Goal: Task Accomplishment & Management: Complete application form

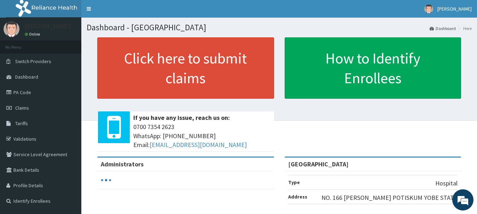
click at [33, 106] on link "Claims" at bounding box center [40, 108] width 81 height 16
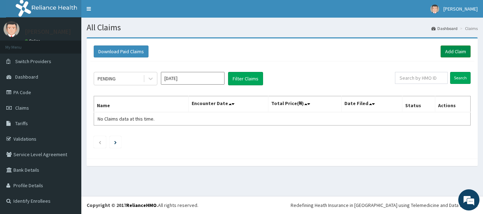
click at [446, 53] on link "Add Claim" at bounding box center [455, 52] width 30 height 12
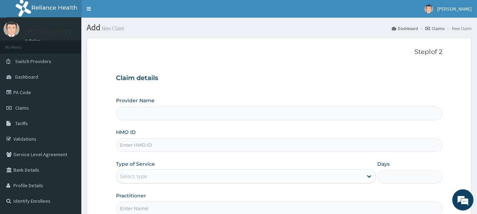
type input "[GEOGRAPHIC_DATA]"
click at [172, 151] on input "HMO ID" at bounding box center [279, 146] width 327 height 14
paste input "DAH/10042/A"
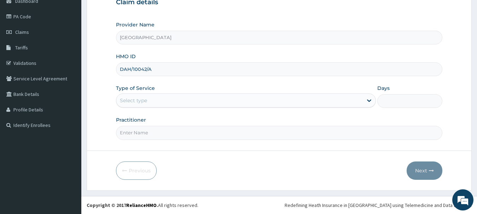
type input "DAH/10042/A"
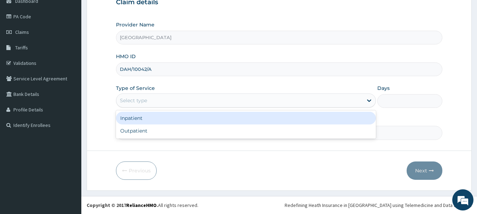
click at [156, 102] on div "Select type" at bounding box center [239, 100] width 247 height 11
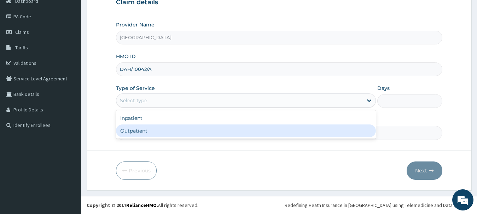
click at [154, 136] on div "Outpatient" at bounding box center [246, 131] width 260 height 13
type input "1"
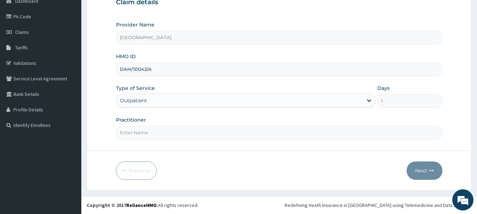
click at [154, 136] on input "Practitioner" at bounding box center [279, 133] width 327 height 14
type input "Dr. Y M A"
click at [37, 14] on link "PA Code" at bounding box center [40, 17] width 81 height 16
